Goal: Task Accomplishment & Management: Manage account settings

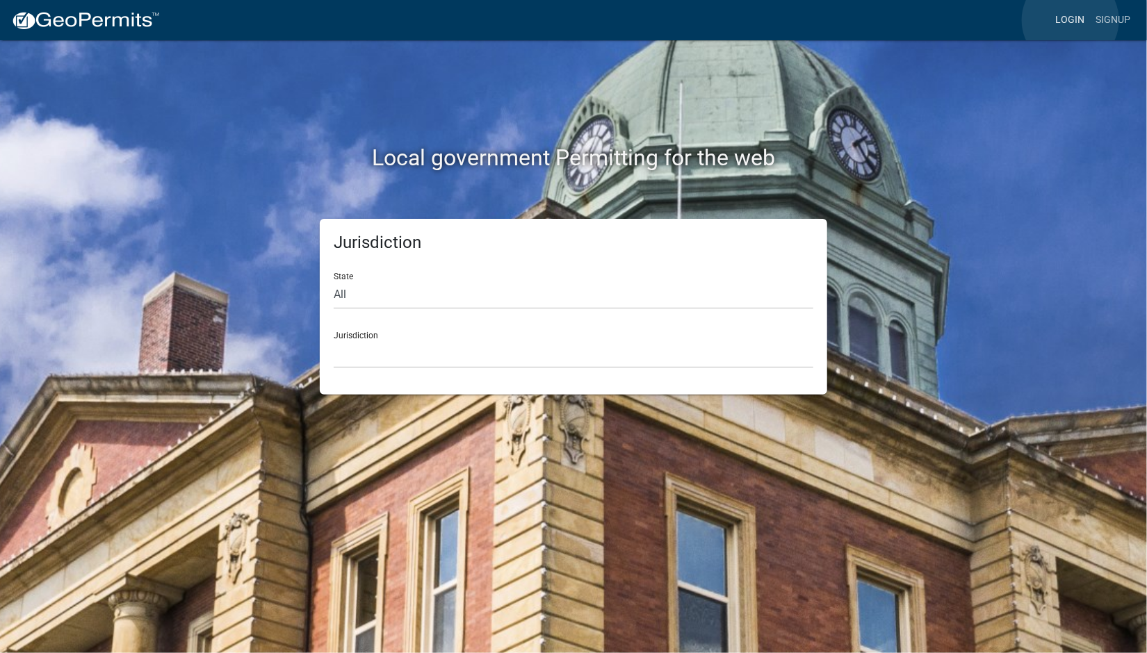
click at [1071, 20] on link "Login" at bounding box center [1070, 20] width 40 height 26
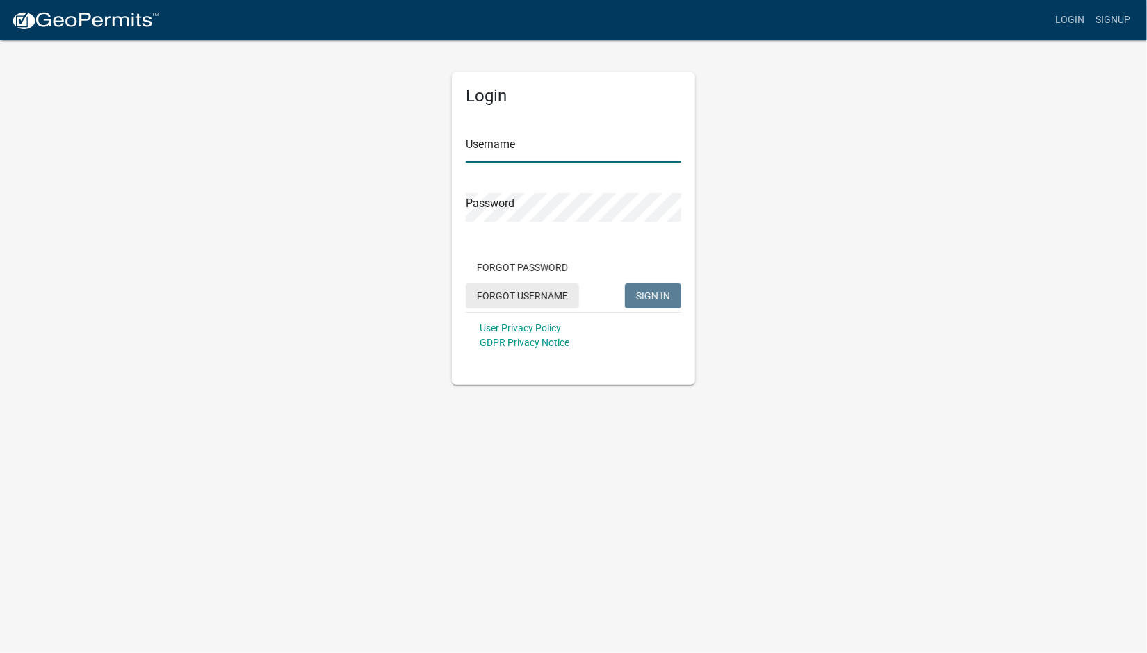
type input "MowerDispatch"
click at [654, 291] on span "SIGN IN" at bounding box center [653, 295] width 34 height 11
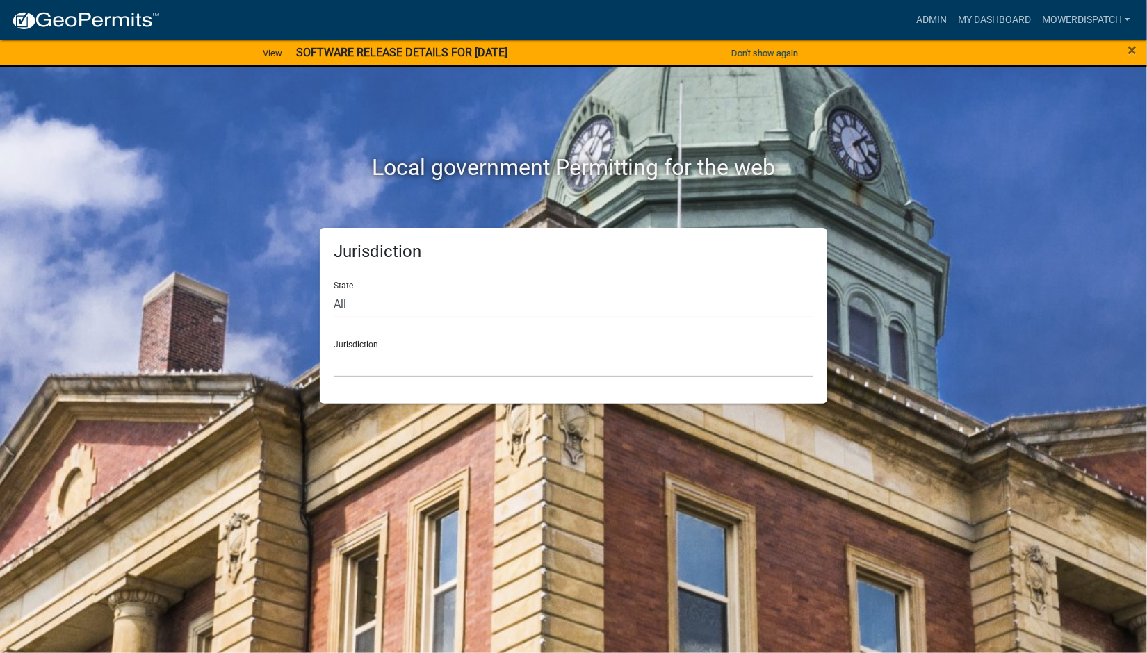
click at [445, 49] on strong "SOFTWARE RELEASE DETAILS FOR [DATE]" at bounding box center [401, 52] width 211 height 13
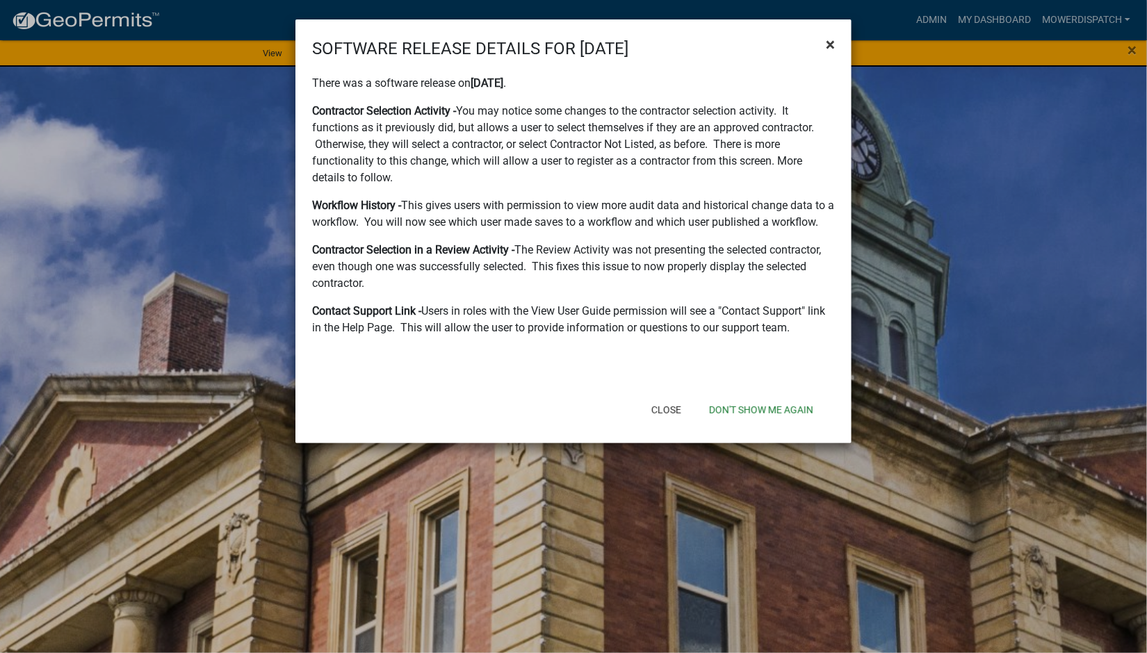
click at [834, 43] on span "×" at bounding box center [830, 44] width 9 height 19
